Goal: Navigation & Orientation: Find specific page/section

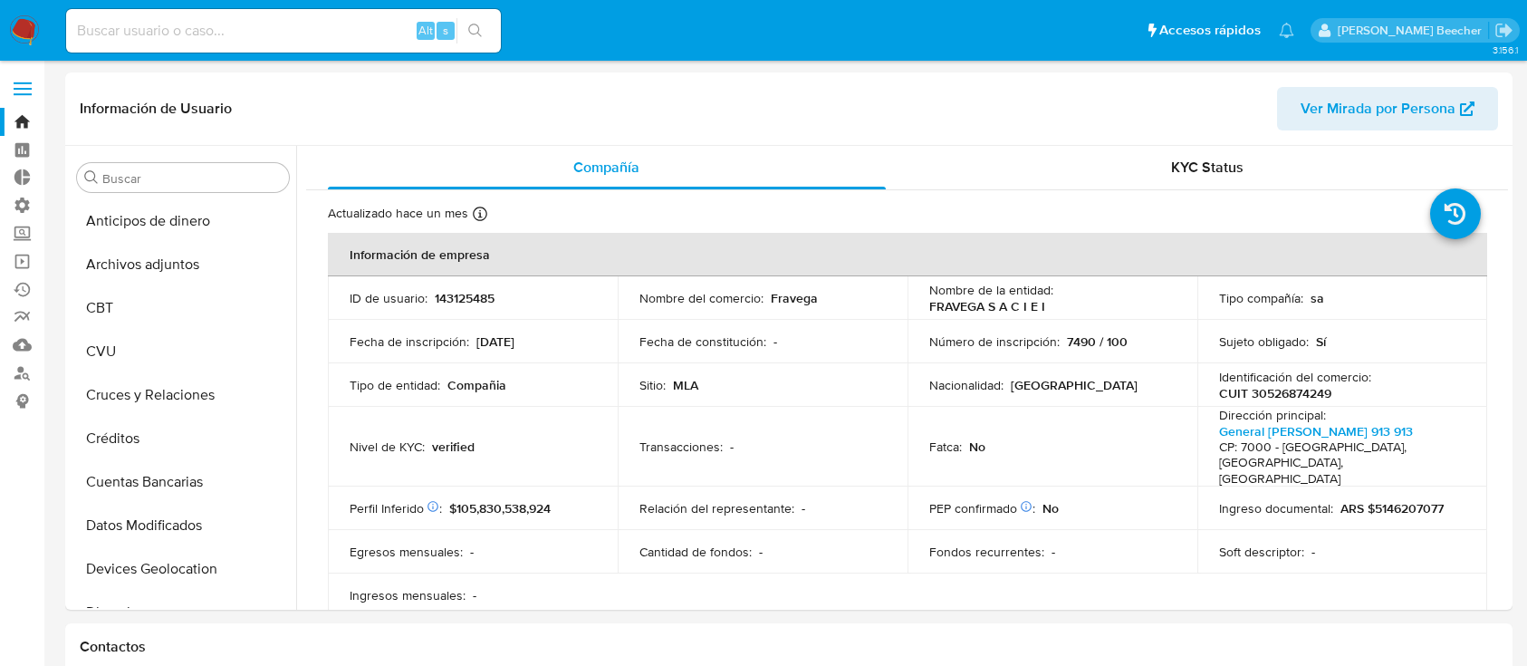
select select "10"
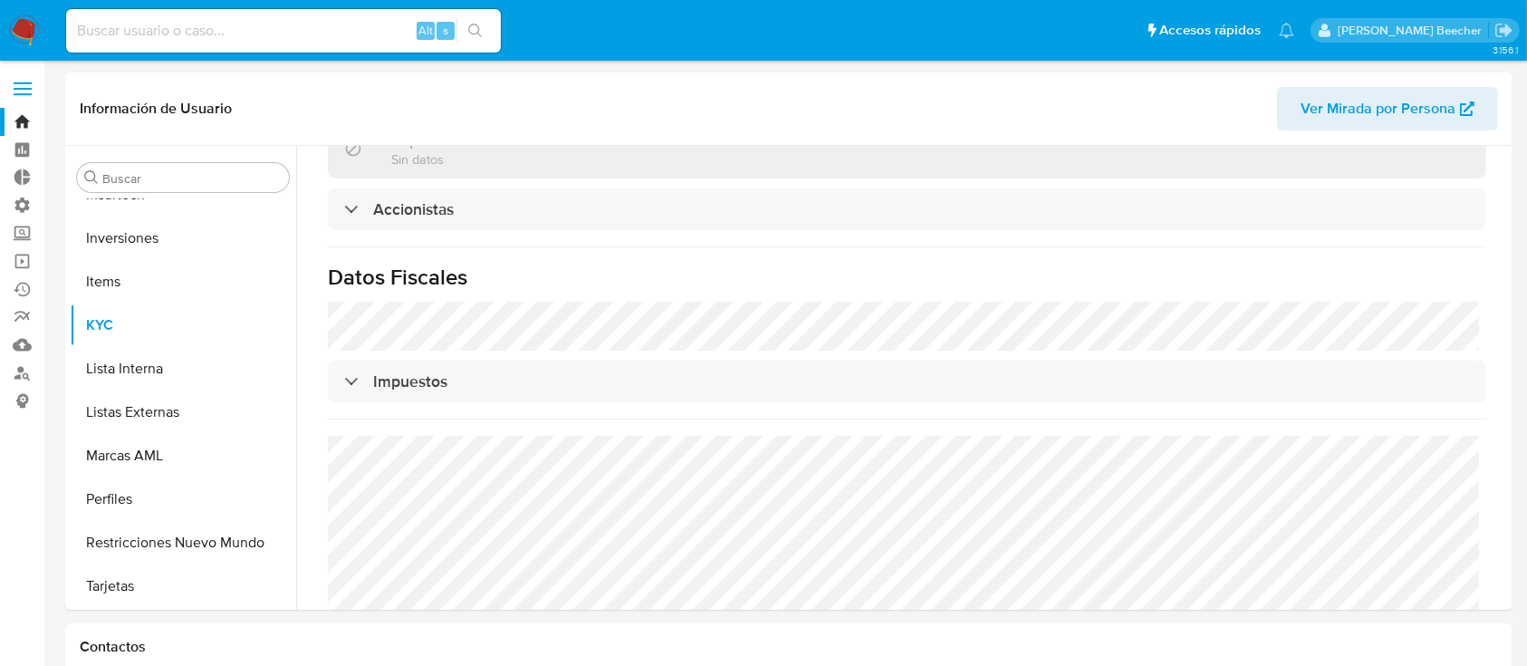
click at [14, 95] on span at bounding box center [23, 94] width 18 height 3
click at [0, 0] on input "checkbox" at bounding box center [0, 0] width 0 height 0
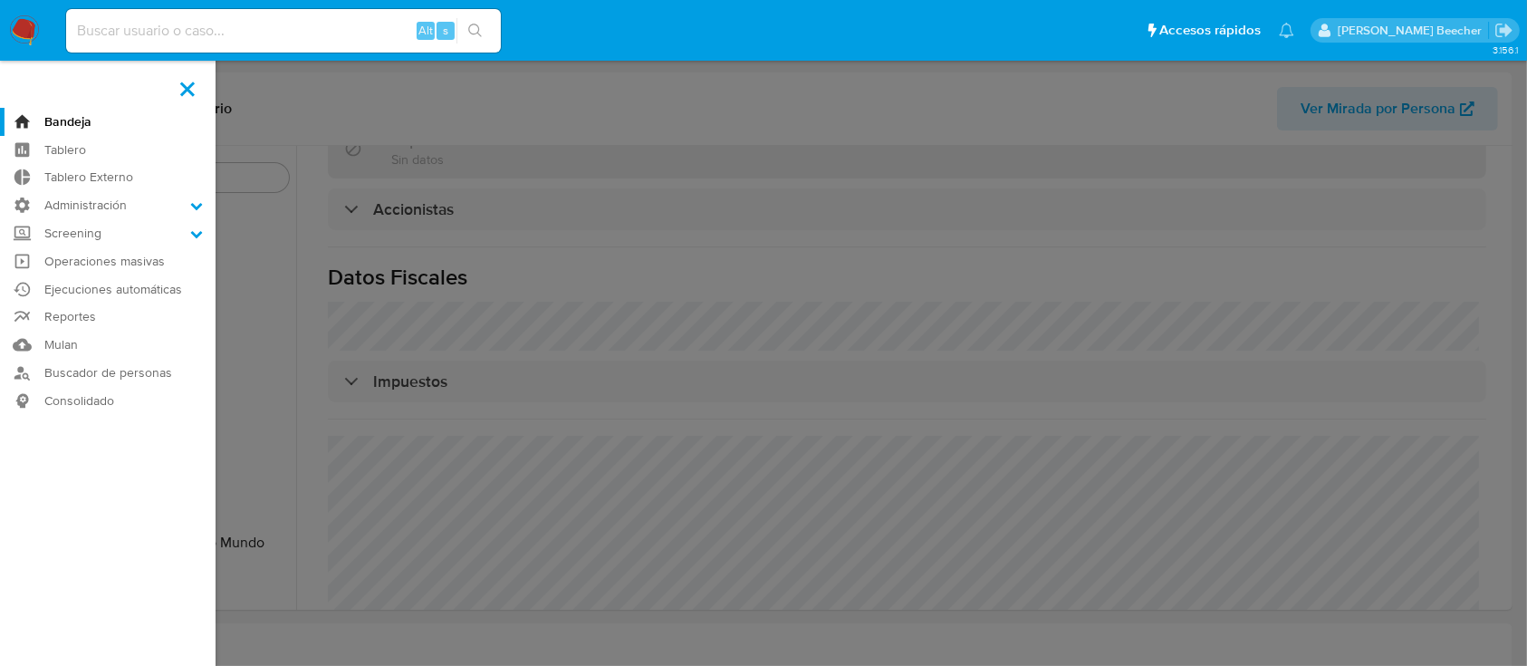
click at [80, 120] on link "Bandeja" at bounding box center [108, 122] width 216 height 28
